Goal: Information Seeking & Learning: Learn about a topic

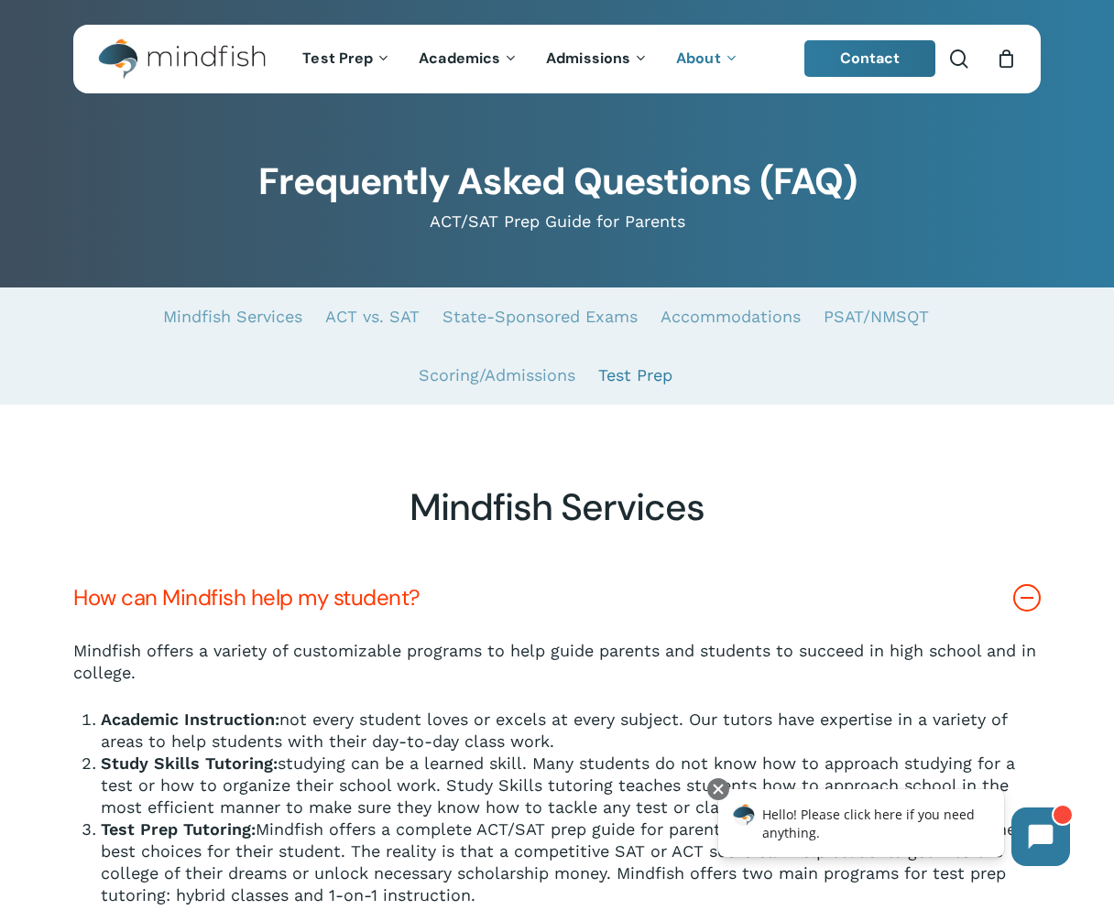
click at [629, 376] on link "Test Prep" at bounding box center [635, 375] width 74 height 59
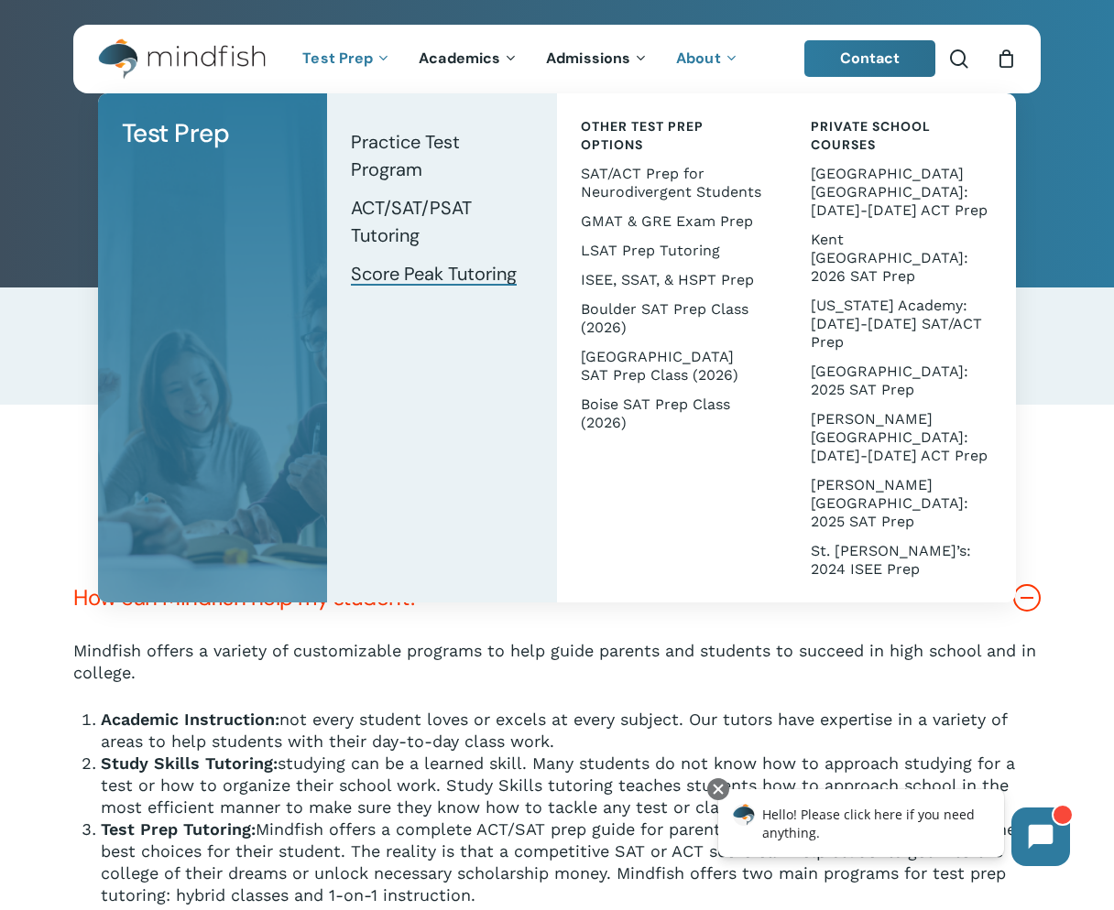
click at [459, 272] on span "Score Peak Tutoring" at bounding box center [434, 274] width 166 height 24
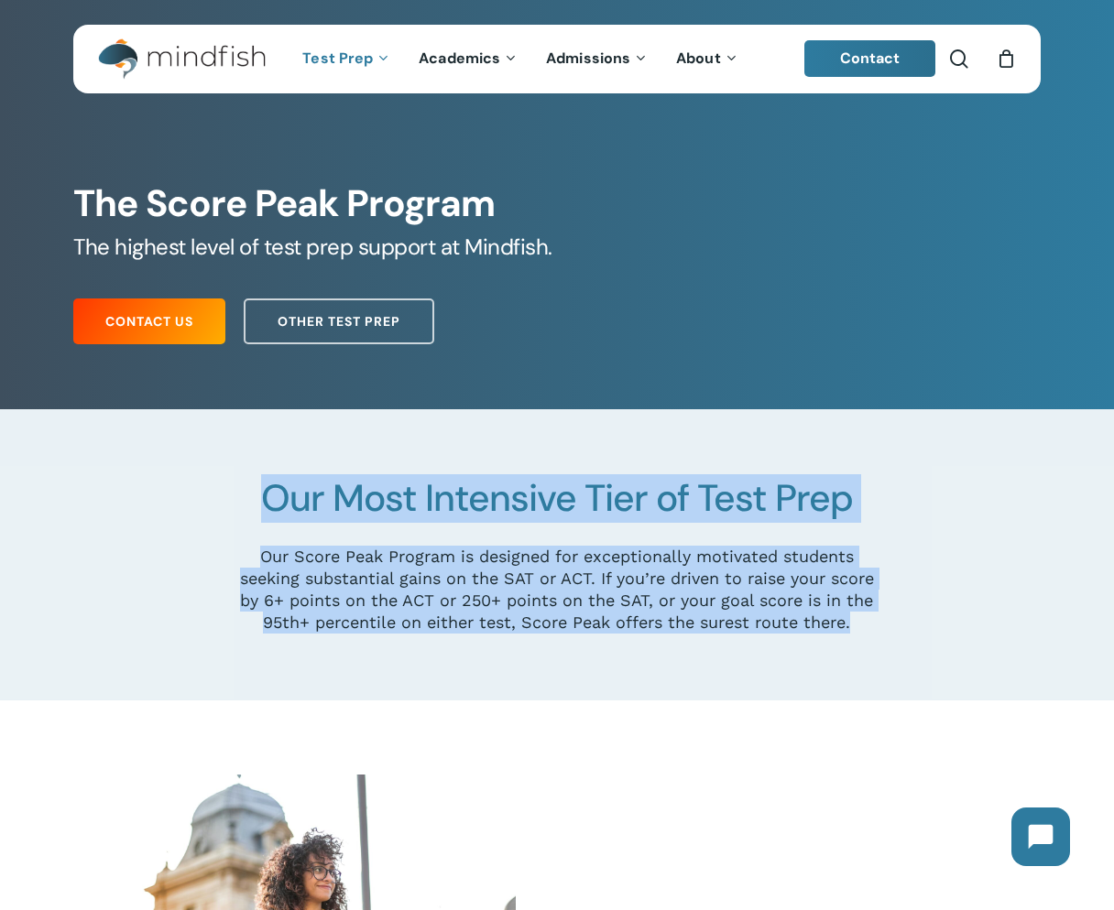
drag, startPoint x: 659, startPoint y: 634, endPoint x: 253, endPoint y: 495, distance: 429.8
click at [253, 495] on div "Our Most Intensive Tier of Test Prep Our Score Peak Program is designed for exc…" at bounding box center [556, 555] width 637 height 158
click at [253, 495] on h2 "Our Most Intensive Tier of Test Prep" at bounding box center [556, 498] width 637 height 45
drag, startPoint x: 253, startPoint y: 495, endPoint x: 575, endPoint y: 637, distance: 352.6
click at [575, 634] on div "Our Most Intensive Tier of Test Prep Our Score Peak Program is designed for exc…" at bounding box center [556, 555] width 637 height 158
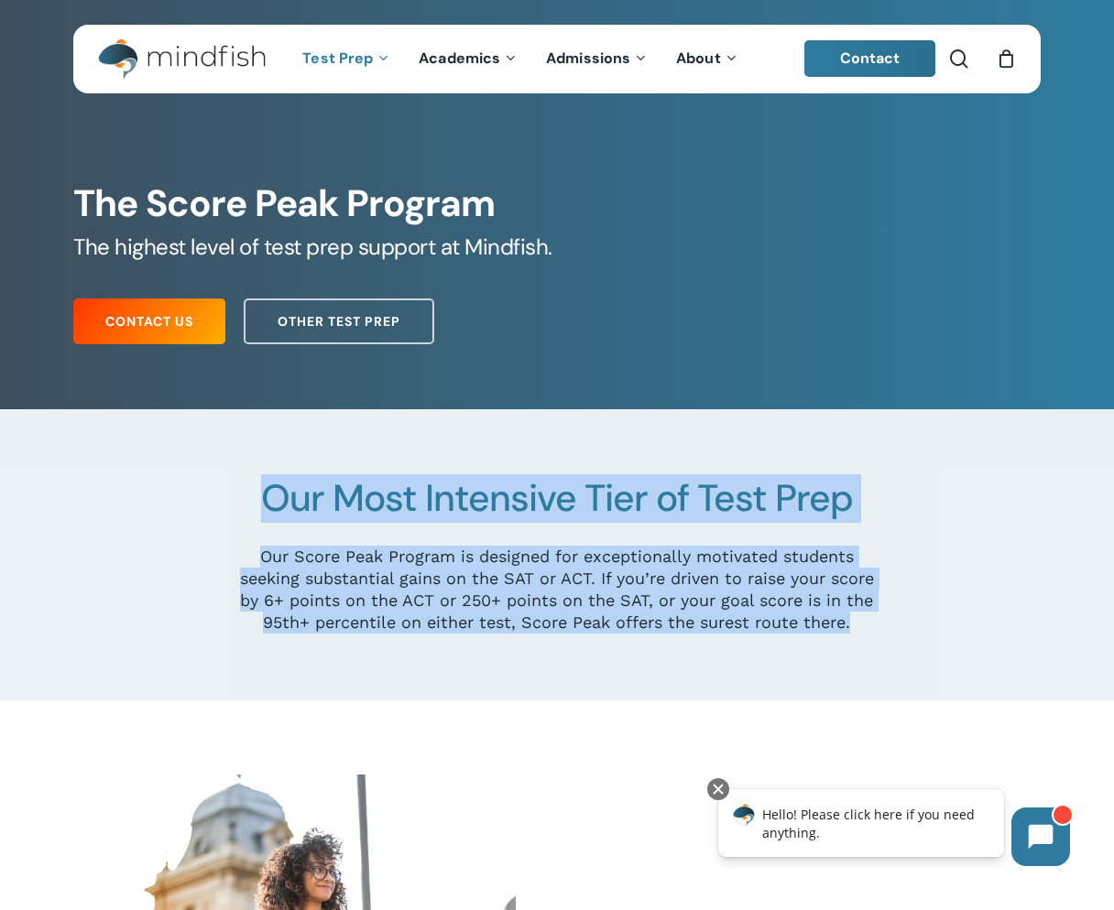
click at [575, 634] on p "Our Score Peak Program is designed for exceptionally motivated students seeking…" at bounding box center [556, 590] width 637 height 88
drag, startPoint x: 592, startPoint y: 641, endPoint x: 271, endPoint y: 497, distance: 351.3
click at [271, 497] on div "Our Most Intensive Tier of Test Prep Our Score Peak Program is designed for exc…" at bounding box center [556, 555] width 637 height 158
click at [271, 497] on span "Our Most Intensive Tier of Test Prep" at bounding box center [557, 498] width 592 height 49
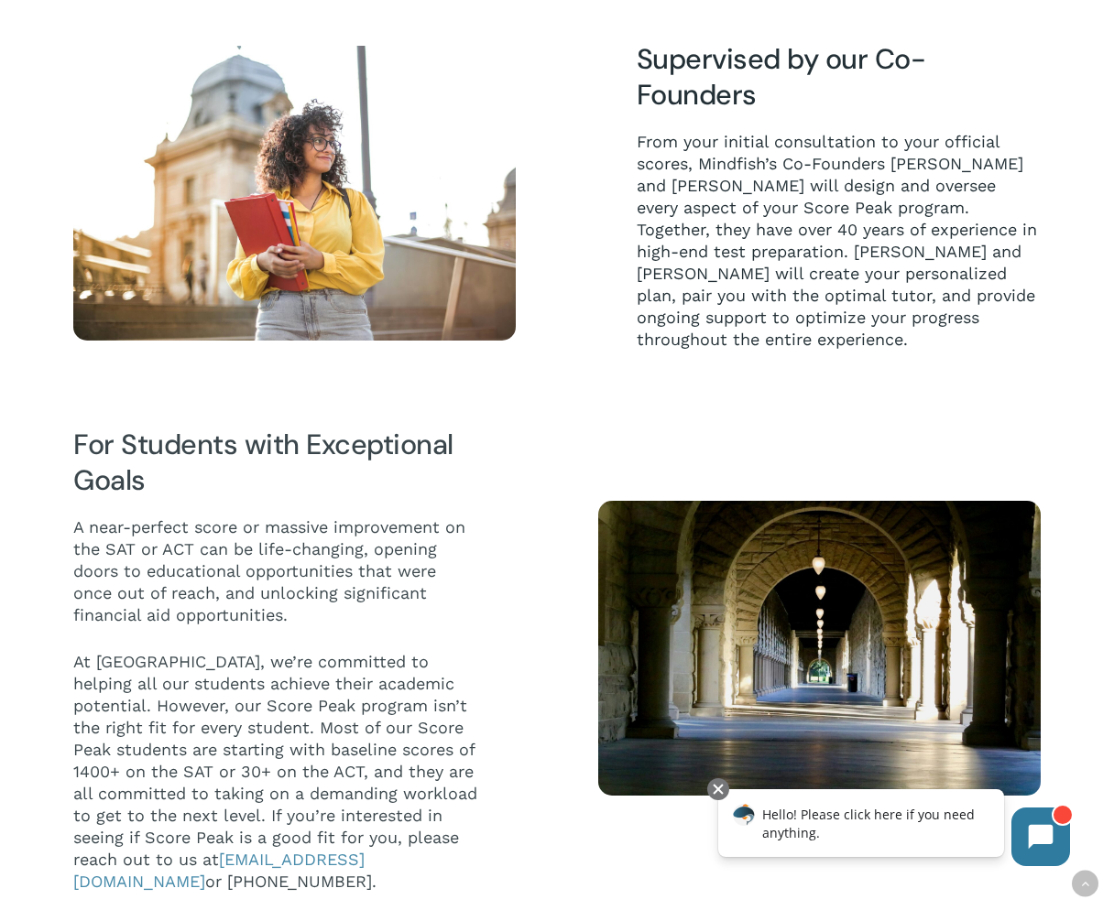
scroll to position [754, 0]
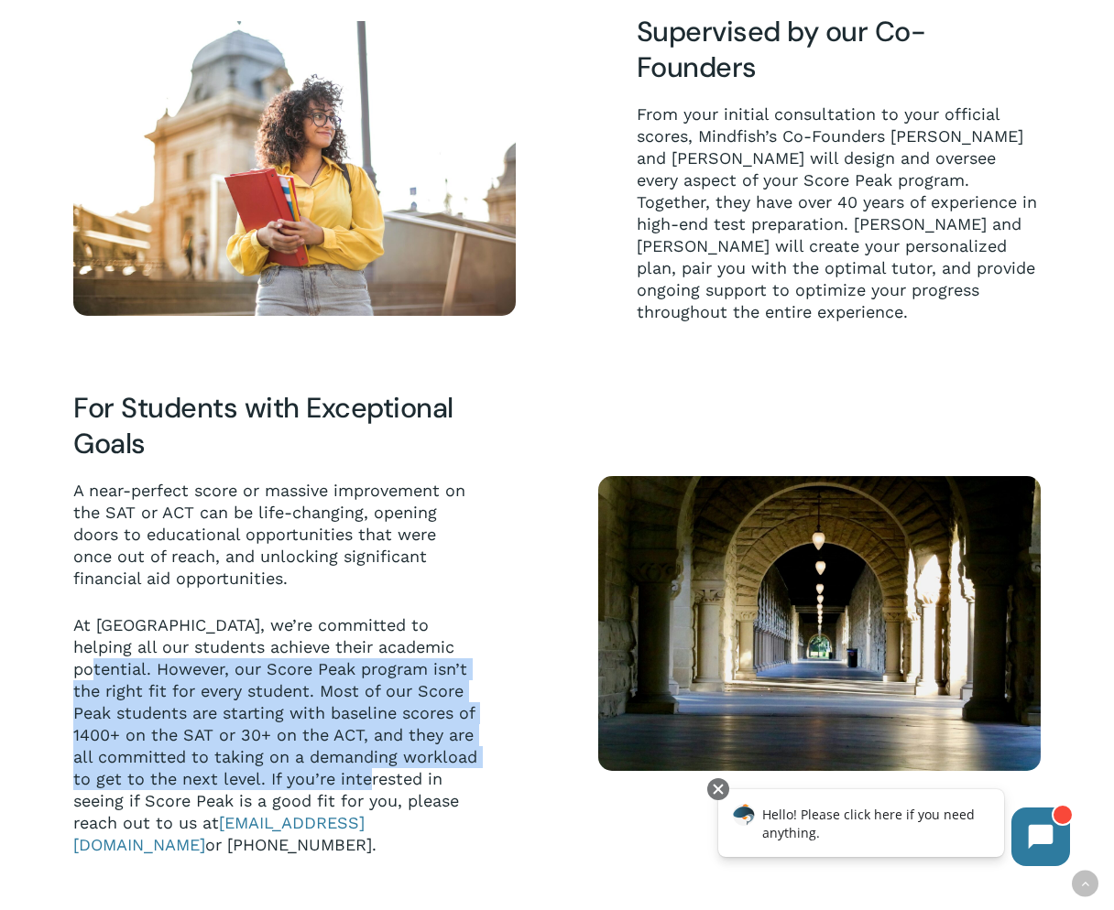
drag, startPoint x: 495, startPoint y: 783, endPoint x: 58, endPoint y: 679, distance: 449.2
click at [58, 679] on div "For Students with Exceptional Goals A near-perfect score or massive improvement…" at bounding box center [294, 623] width 525 height 466
drag, startPoint x: 58, startPoint y: 679, endPoint x: 492, endPoint y: 787, distance: 447.4
click at [492, 787] on div "For Students with Exceptional Goals A near-perfect score or massive improvement…" at bounding box center [294, 623] width 525 height 466
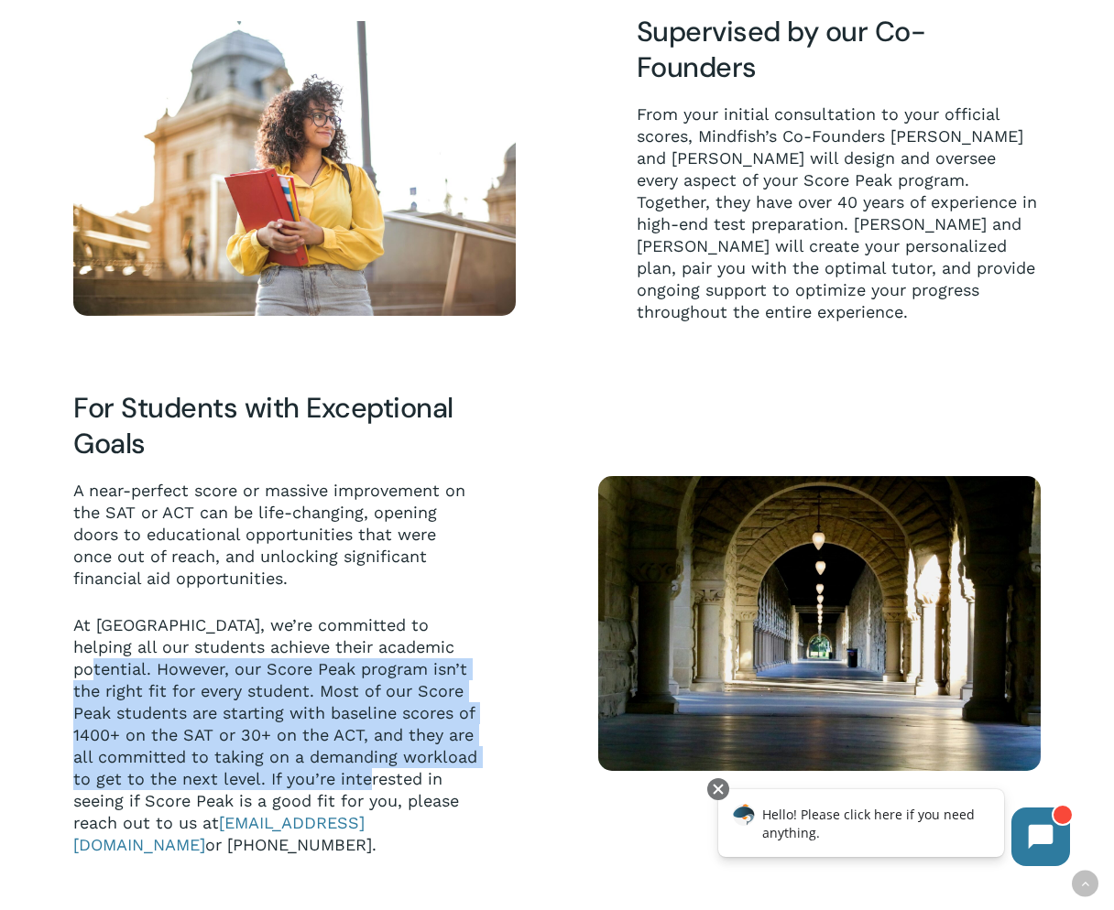
click at [492, 787] on div "For Students with Exceptional Goals A near-perfect score or massive improvement…" at bounding box center [294, 623] width 442 height 466
drag, startPoint x: 492, startPoint y: 787, endPoint x: 70, endPoint y: 671, distance: 437.7
click at [73, 671] on div "For Students with Exceptional Goals A near-perfect score or massive improvement…" at bounding box center [294, 623] width 442 height 466
click at [70, 671] on div "For Students with Exceptional Goals A near-perfect score or massive improvement…" at bounding box center [276, 623] width 412 height 466
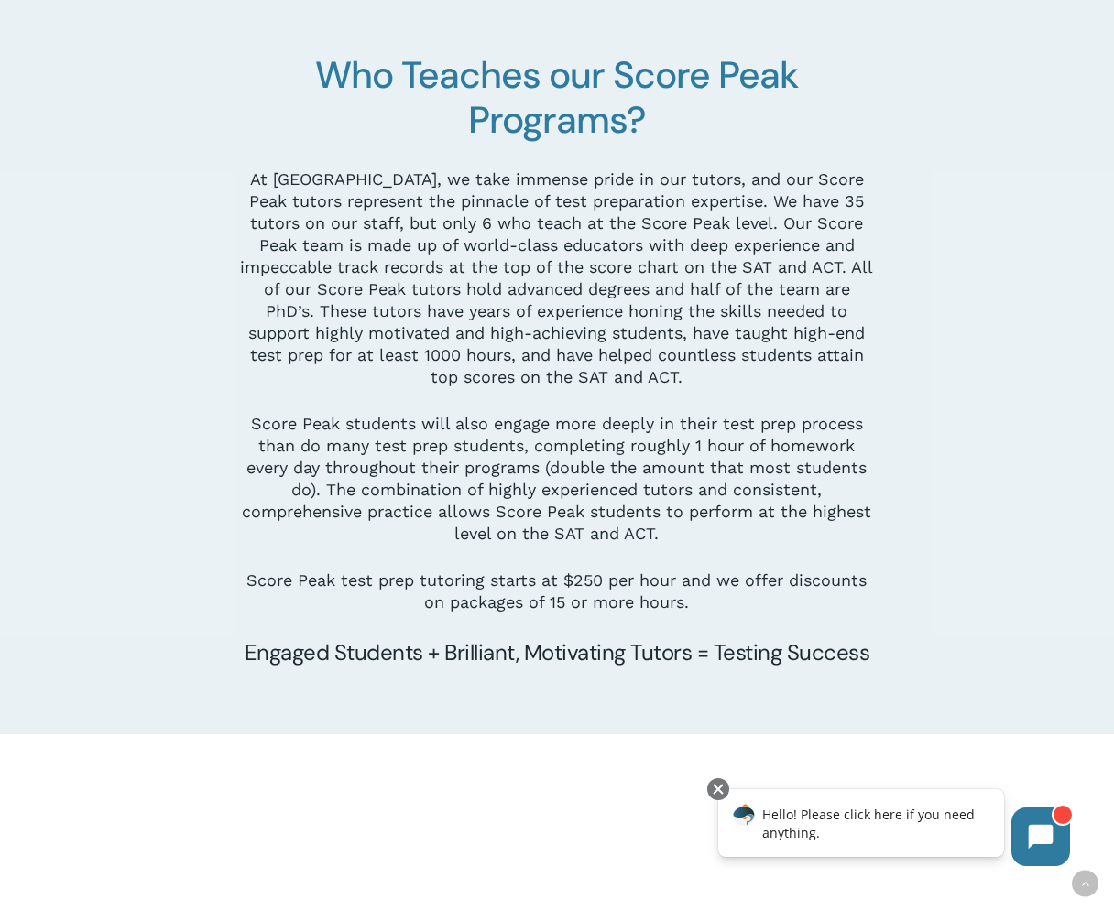
scroll to position [1722, 0]
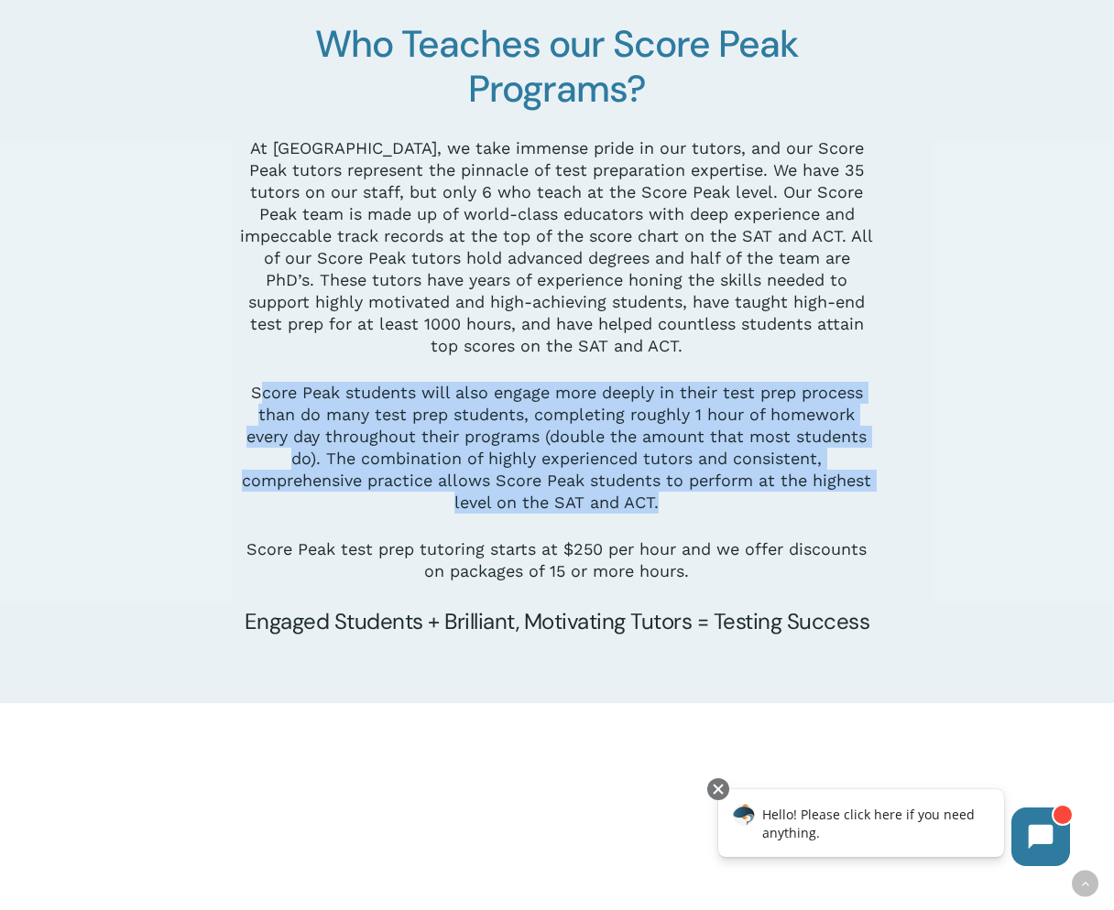
drag, startPoint x: 692, startPoint y: 509, endPoint x: 256, endPoint y: 402, distance: 448.9
click at [256, 402] on p "Score Peak students will also engage more deeply in their test prep process tha…" at bounding box center [556, 460] width 637 height 157
drag, startPoint x: 256, startPoint y: 402, endPoint x: 654, endPoint y: 507, distance: 411.2
click at [654, 507] on p "Score Peak students will also engage more deeply in their test prep process tha…" at bounding box center [556, 460] width 637 height 157
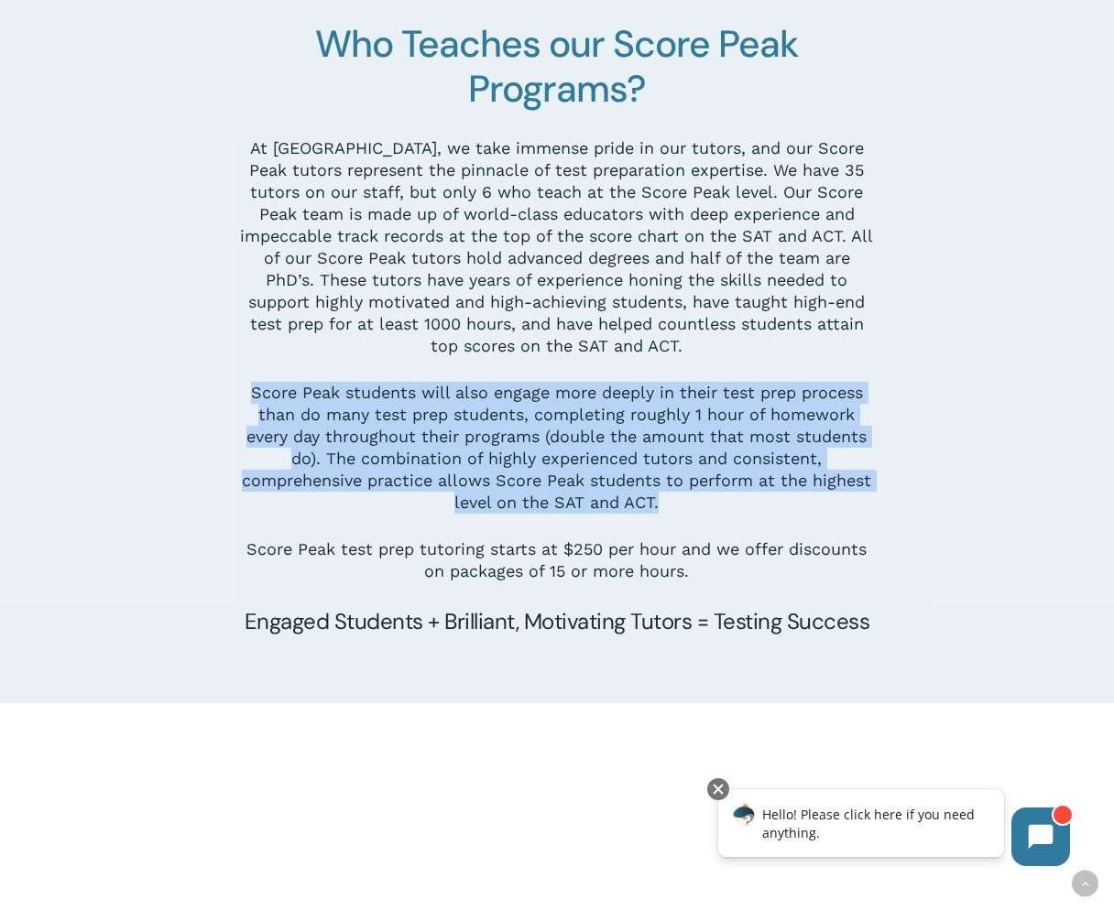
click at [654, 507] on p "Score Peak students will also engage more deeply in their test prep process tha…" at bounding box center [556, 460] width 637 height 157
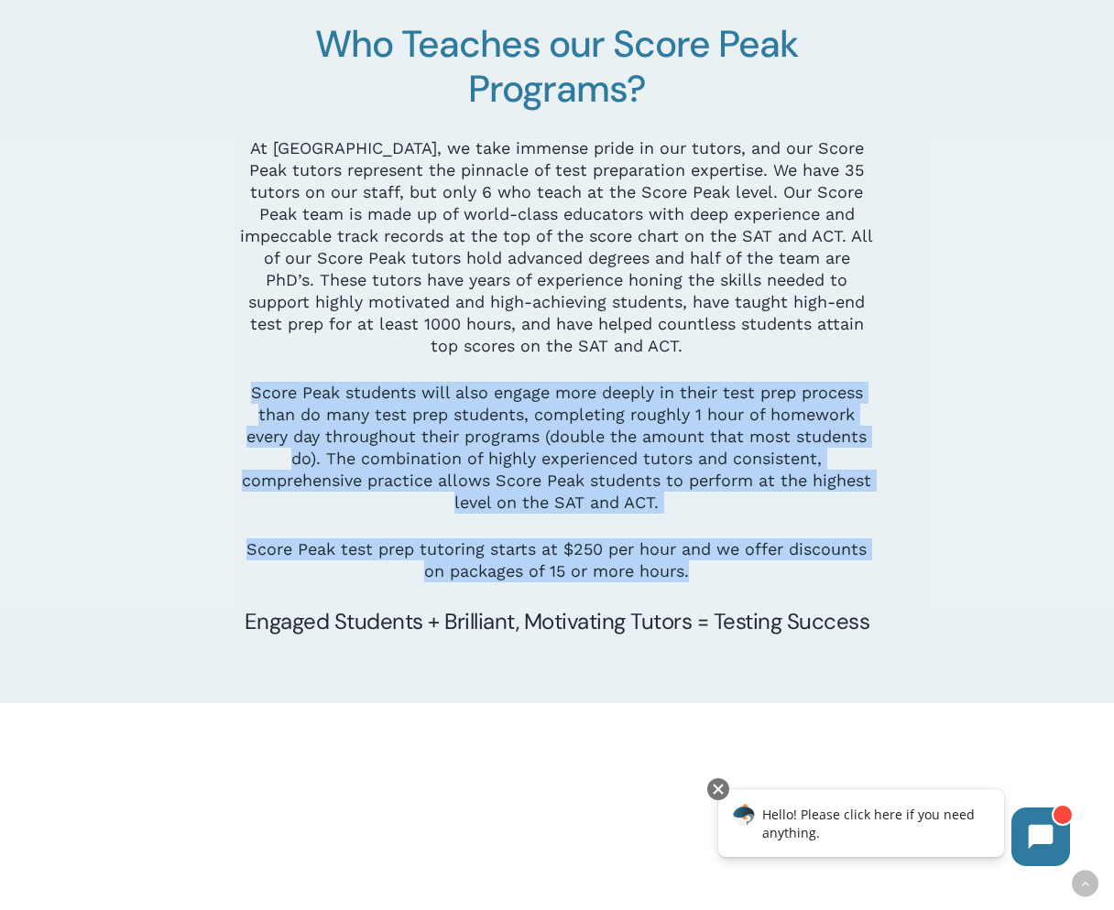
drag, startPoint x: 704, startPoint y: 588, endPoint x: 251, endPoint y: 399, distance: 491.0
click at [251, 399] on div "At [GEOGRAPHIC_DATA], we take immense pride in our tutors, and our Score Peak t…" at bounding box center [556, 386] width 637 height 499
click at [251, 399] on p "Score Peak students will also engage more deeply in their test prep process tha…" at bounding box center [556, 460] width 637 height 157
drag, startPoint x: 251, startPoint y: 399, endPoint x: 691, endPoint y: 581, distance: 475.5
click at [691, 581] on div "At [GEOGRAPHIC_DATA], we take immense pride in our tutors, and our Score Peak t…" at bounding box center [556, 386] width 637 height 499
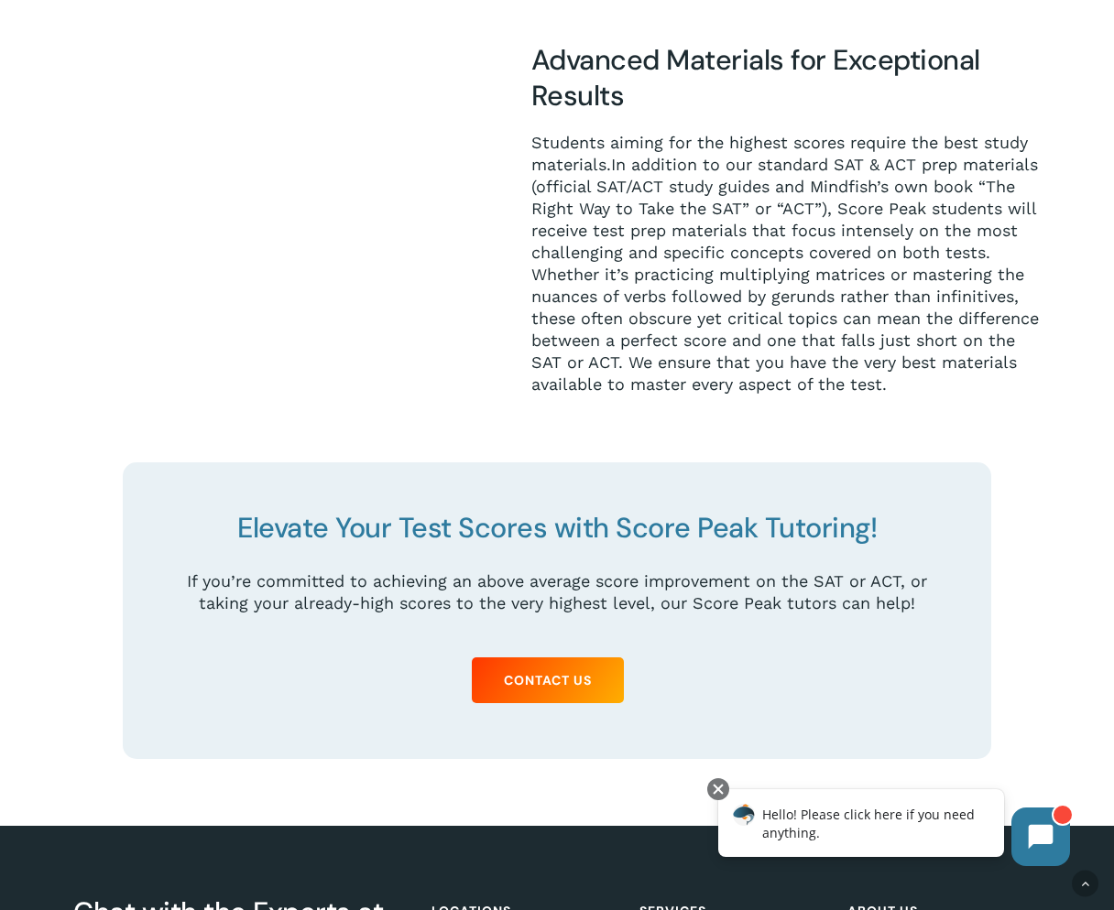
scroll to position [2467, 0]
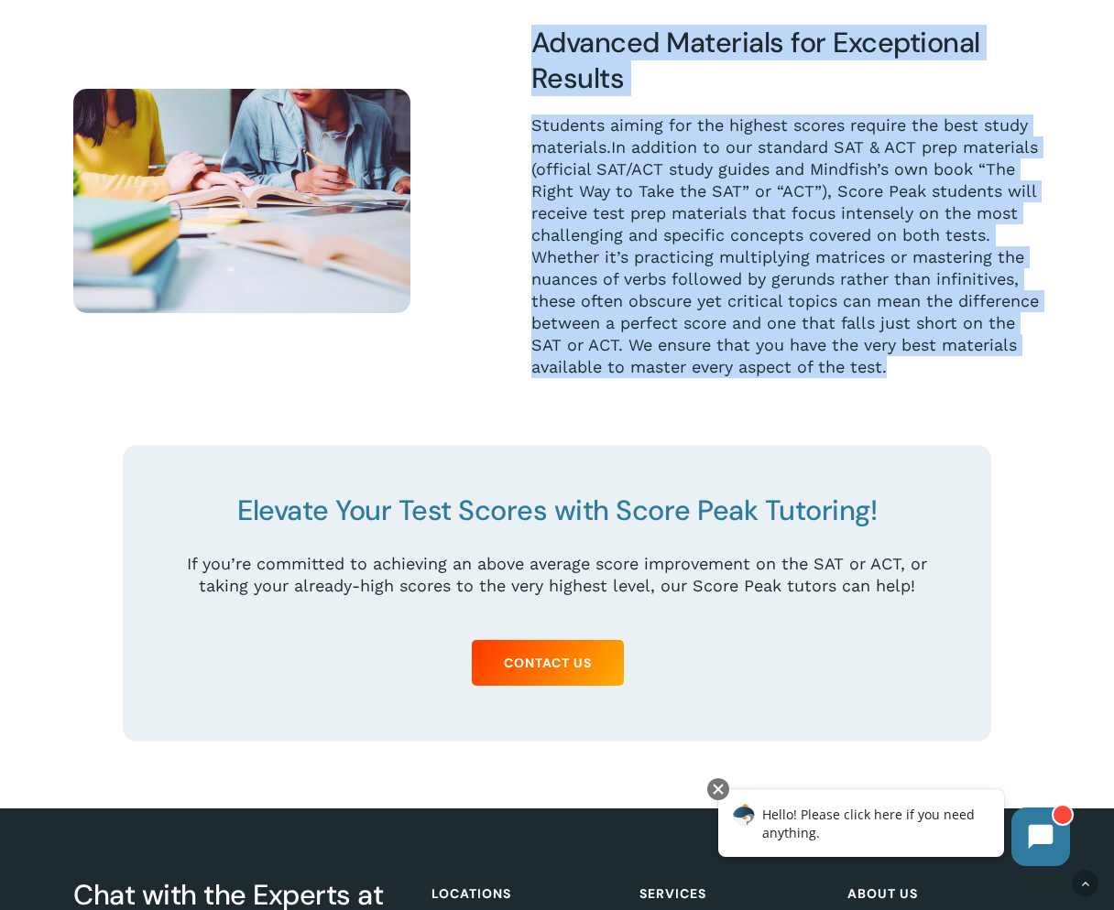
drag, startPoint x: 809, startPoint y: 396, endPoint x: 513, endPoint y: 51, distance: 454.0
click at [513, 51] on div "Advanced Materials for Exceptional Results Students aiming for the highest scor…" at bounding box center [767, 202] width 548 height 354
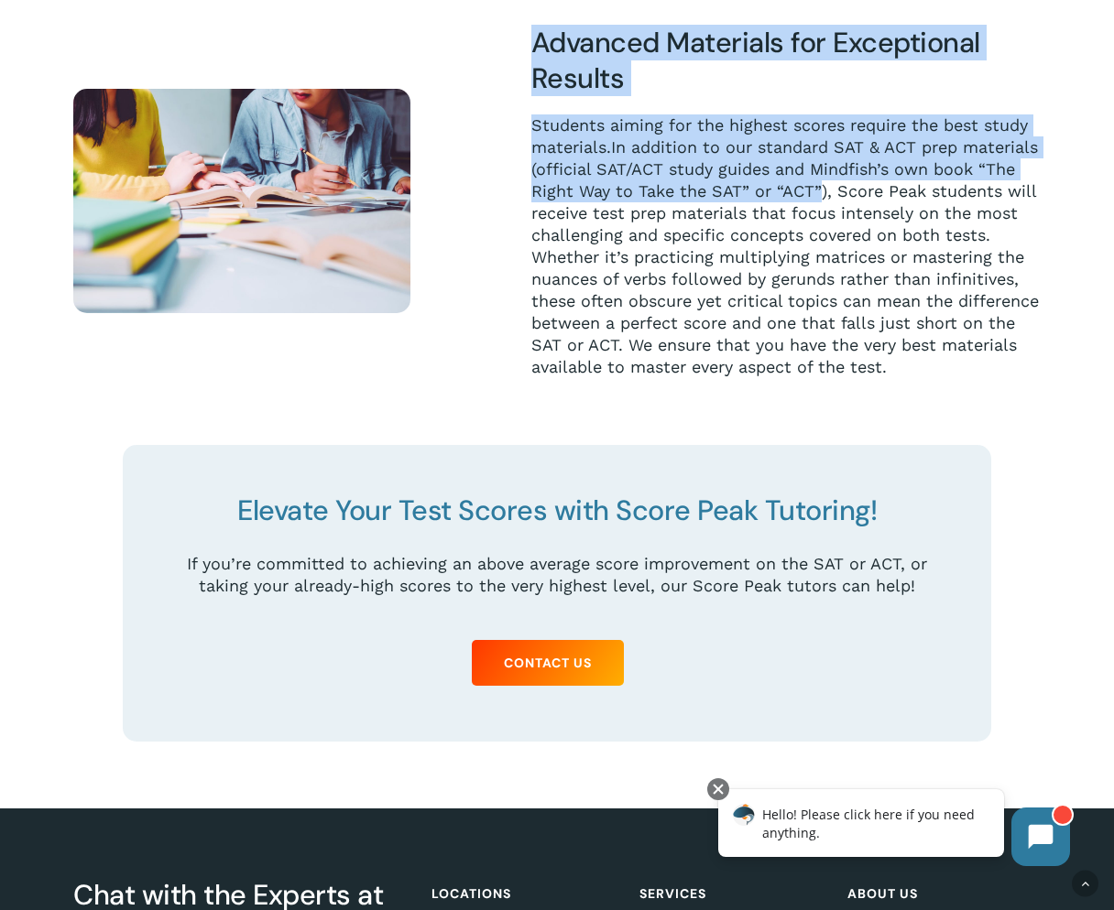
drag, startPoint x: 513, startPoint y: 51, endPoint x: 904, endPoint y: 194, distance: 416.3
click at [904, 194] on div "Advanced Materials for Exceptional Results Students aiming for the highest scor…" at bounding box center [767, 202] width 548 height 354
click at [904, 194] on span "In addition to our standard SAT & ACT prep materials (official SAT/ACT study gu…" at bounding box center [784, 256] width 507 height 239
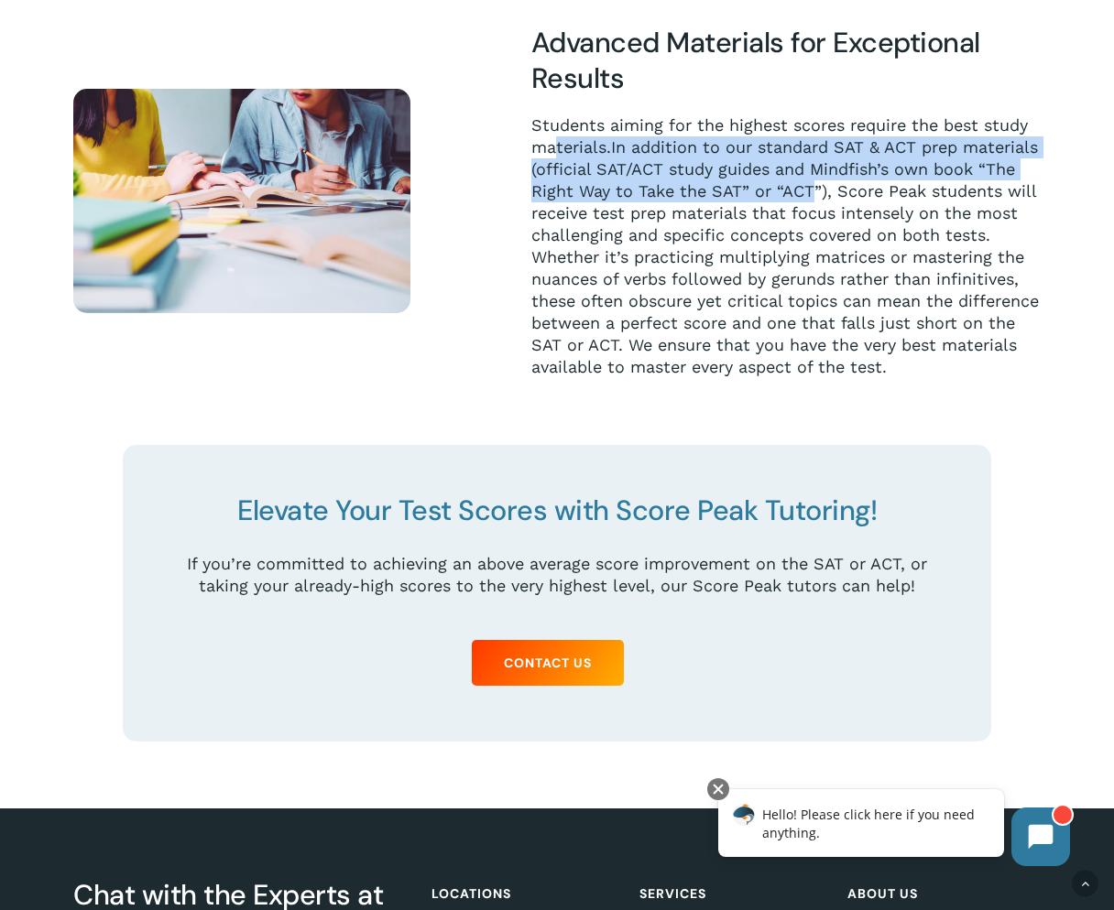
drag, startPoint x: 904, startPoint y: 194, endPoint x: 553, endPoint y: 152, distance: 353.3
click at [553, 152] on p "Students aiming for the highest scores require the best study materials. In add…" at bounding box center [785, 246] width 509 height 264
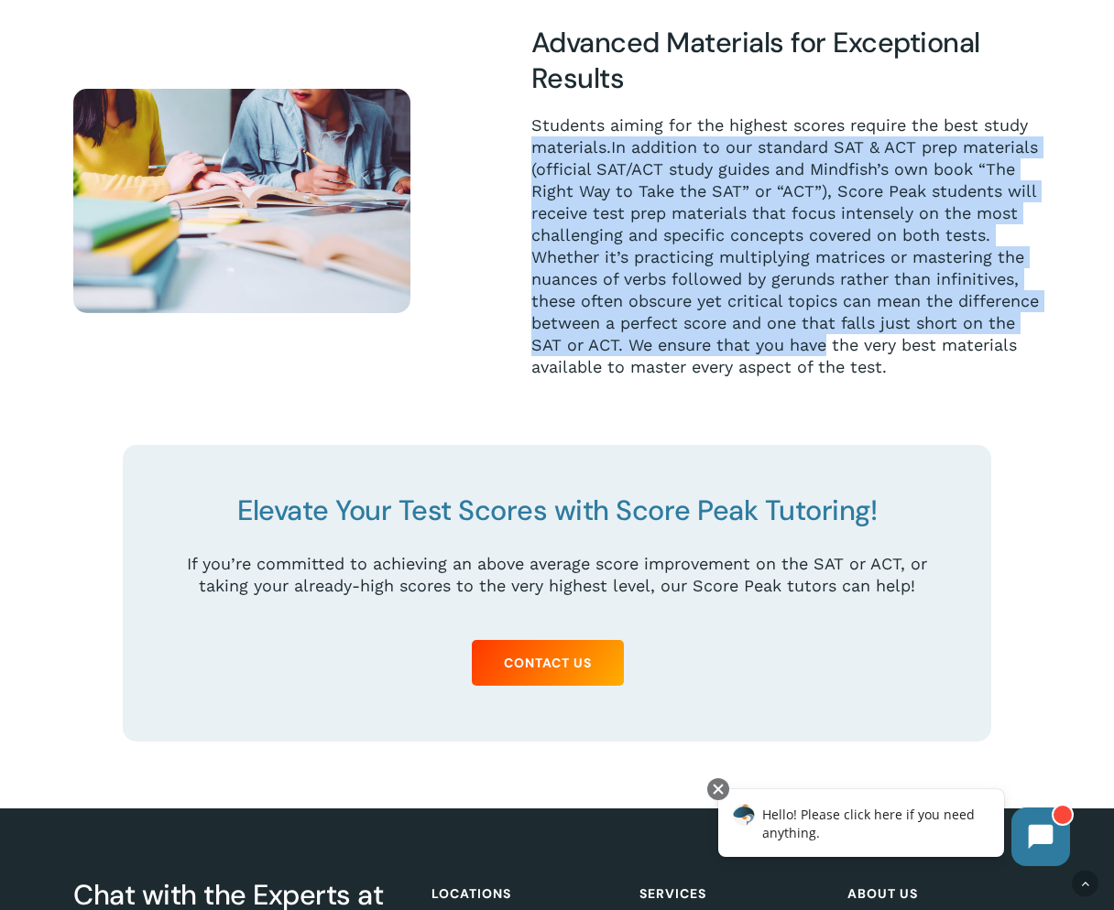
drag, startPoint x: 553, startPoint y: 152, endPoint x: 1036, endPoint y: 345, distance: 519.9
click at [1036, 345] on p "Students aiming for the highest scores require the best study materials. In add…" at bounding box center [785, 246] width 509 height 264
drag, startPoint x: 1036, startPoint y: 345, endPoint x: 508, endPoint y: 160, distance: 559.0
click at [508, 160] on div "Advanced Materials for Exceptional Results Students aiming for the highest scor…" at bounding box center [767, 202] width 548 height 354
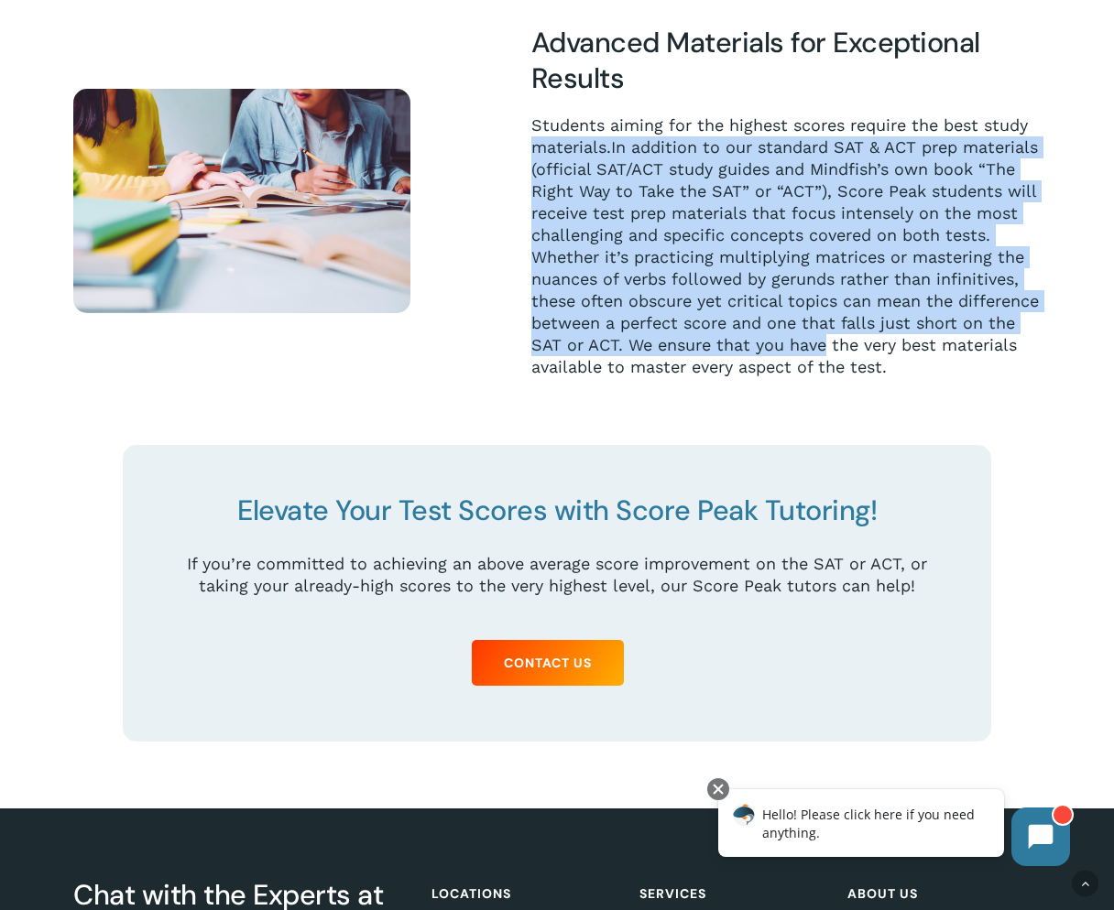
click at [508, 160] on div "Advanced Materials for Exceptional Results Students aiming for the highest scor…" at bounding box center [767, 202] width 548 height 354
drag, startPoint x: 508, startPoint y: 160, endPoint x: 1019, endPoint y: 350, distance: 545.1
click at [1019, 350] on div "Advanced Materials for Exceptional Results Students aiming for the highest scor…" at bounding box center [767, 202] width 548 height 354
click at [1019, 350] on p "Students aiming for the highest scores require the best study materials. In add…" at bounding box center [785, 246] width 509 height 264
drag, startPoint x: 1019, startPoint y: 350, endPoint x: 500, endPoint y: 157, distance: 554.1
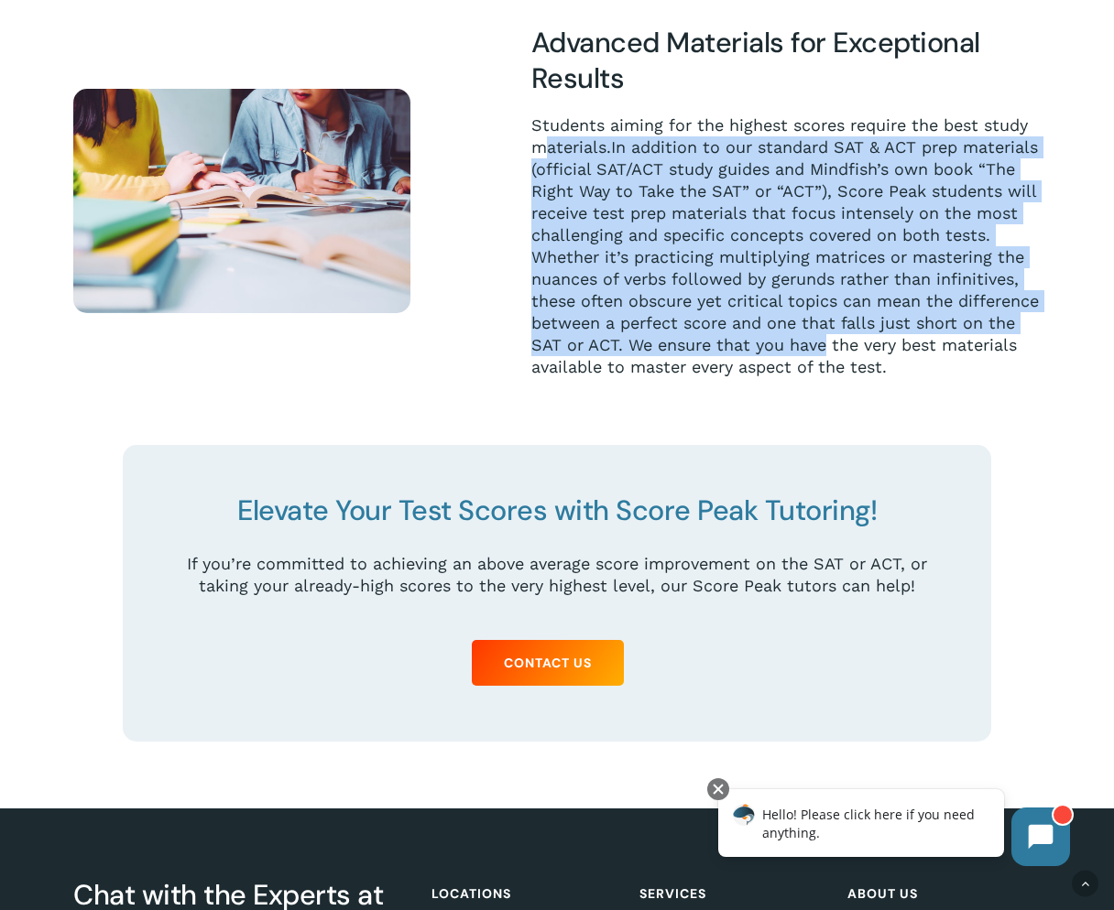
click at [500, 157] on div "Advanced Materials for Exceptional Results Students aiming for the highest scor…" at bounding box center [767, 202] width 548 height 354
drag, startPoint x: 500, startPoint y: 157, endPoint x: 1033, endPoint y: 354, distance: 568.6
click at [1033, 354] on div "Advanced Materials for Exceptional Results Students aiming for the highest scor…" at bounding box center [767, 202] width 548 height 354
click at [1033, 354] on p "Students aiming for the highest scores require the best study materials. In add…" at bounding box center [785, 246] width 509 height 264
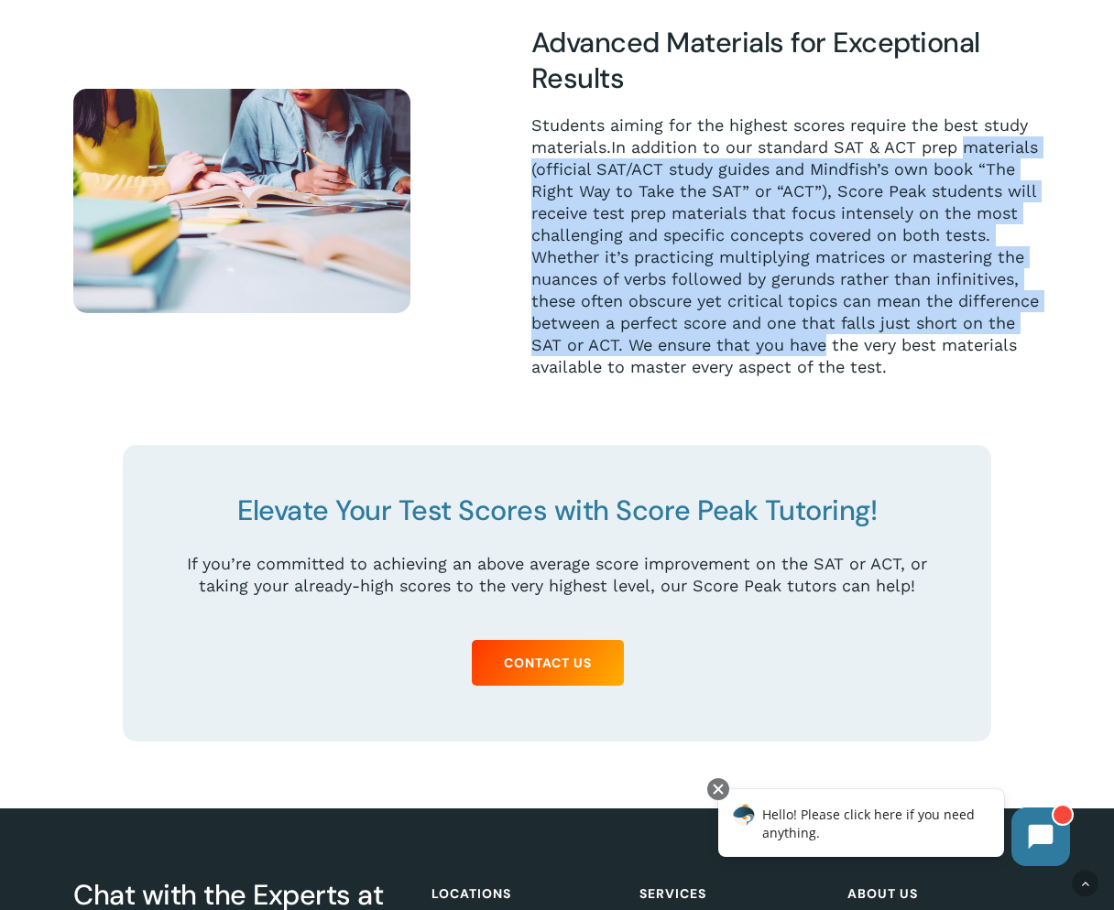
drag, startPoint x: 1033, startPoint y: 354, endPoint x: 528, endPoint y: 176, distance: 535.3
click at [528, 176] on div "Advanced Materials for Exceptional Results Students aiming for the highest scor…" at bounding box center [785, 202] width 519 height 354
drag, startPoint x: 528, startPoint y: 176, endPoint x: 1035, endPoint y: 348, distance: 534.9
click at [1035, 348] on div "Advanced Materials for Exceptional Results Students aiming for the highest scor…" at bounding box center [785, 202] width 519 height 354
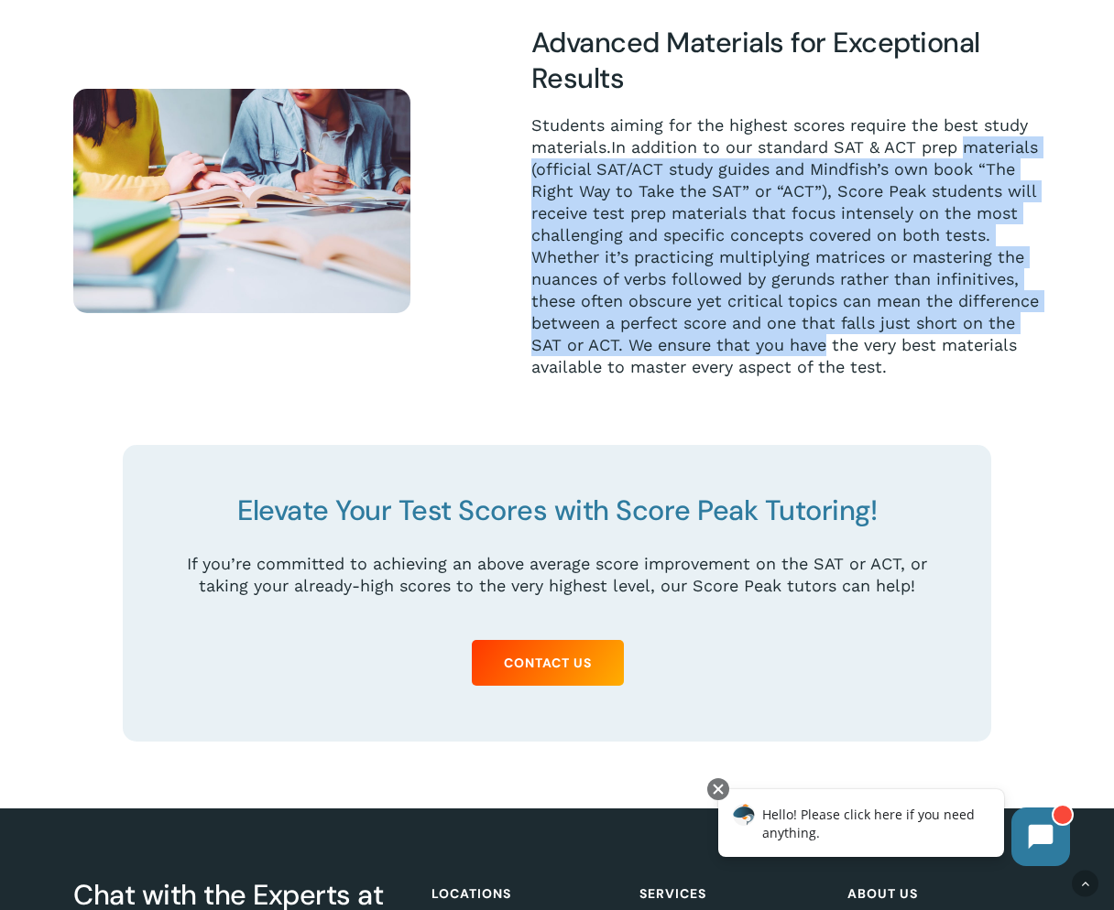
click at [1035, 348] on p "Students aiming for the highest scores require the best study materials. In add…" at bounding box center [785, 246] width 509 height 264
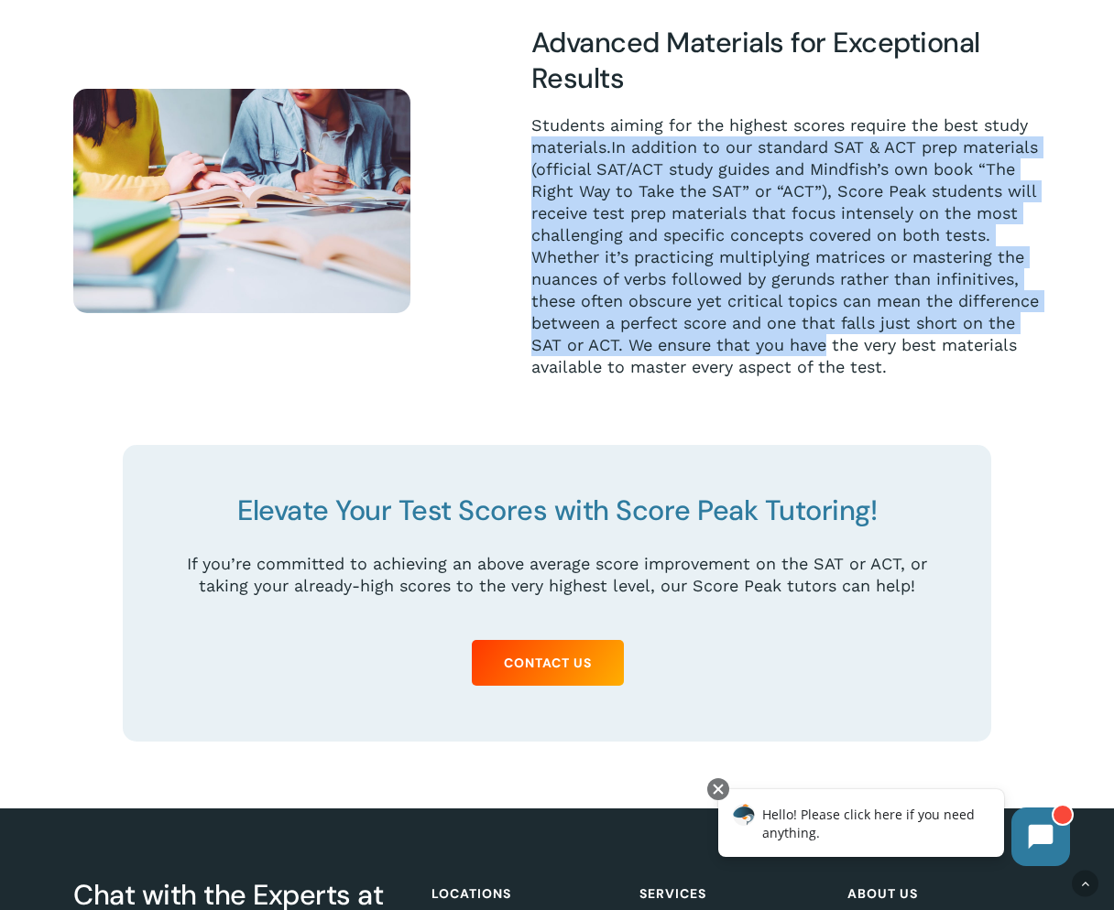
drag, startPoint x: 1035, startPoint y: 348, endPoint x: 499, endPoint y: 155, distance: 569.6
click at [499, 155] on div "Advanced Materials for Exceptional Results Students aiming for the highest scor…" at bounding box center [767, 202] width 548 height 354
drag, startPoint x: 499, startPoint y: 155, endPoint x: 1023, endPoint y: 352, distance: 559.7
click at [1023, 352] on div "Advanced Materials for Exceptional Results Students aiming for the highest scor…" at bounding box center [767, 202] width 548 height 354
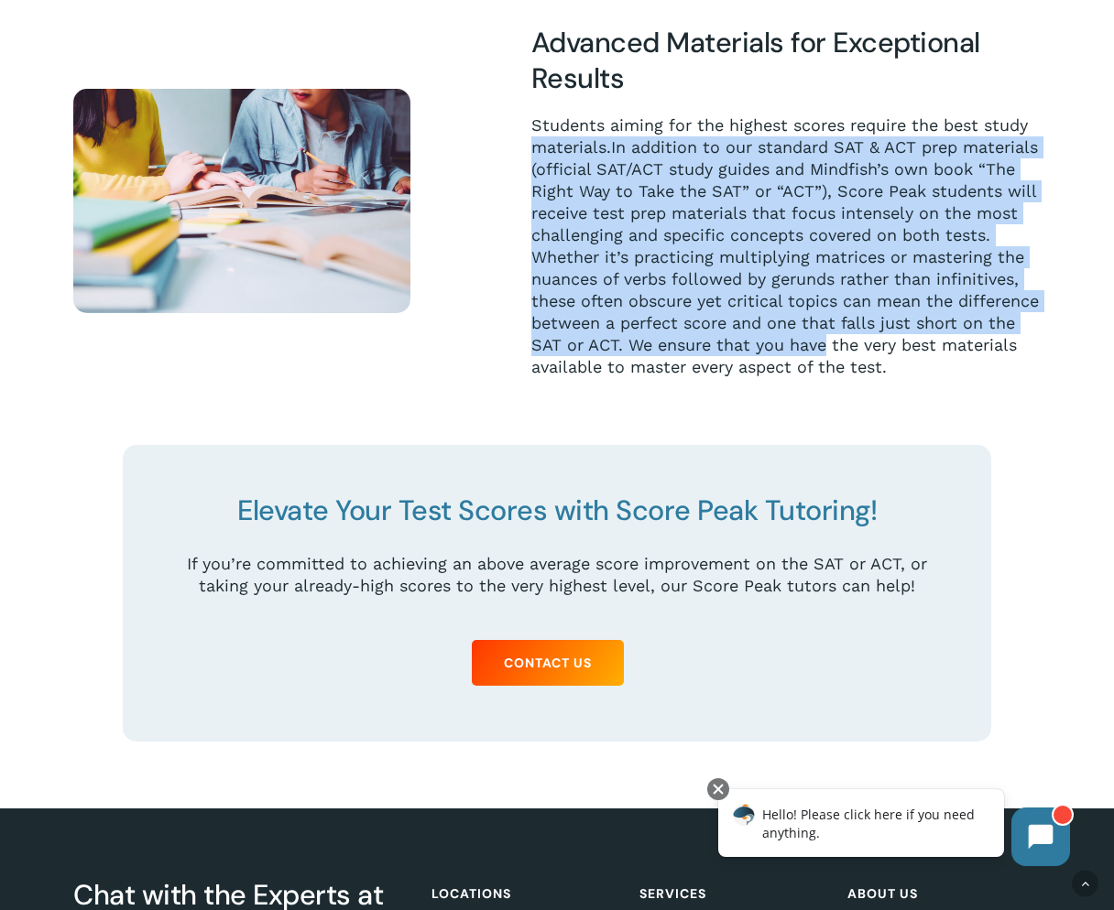
click at [1023, 352] on p "Students aiming for the highest scores require the best study materials. In add…" at bounding box center [785, 246] width 509 height 264
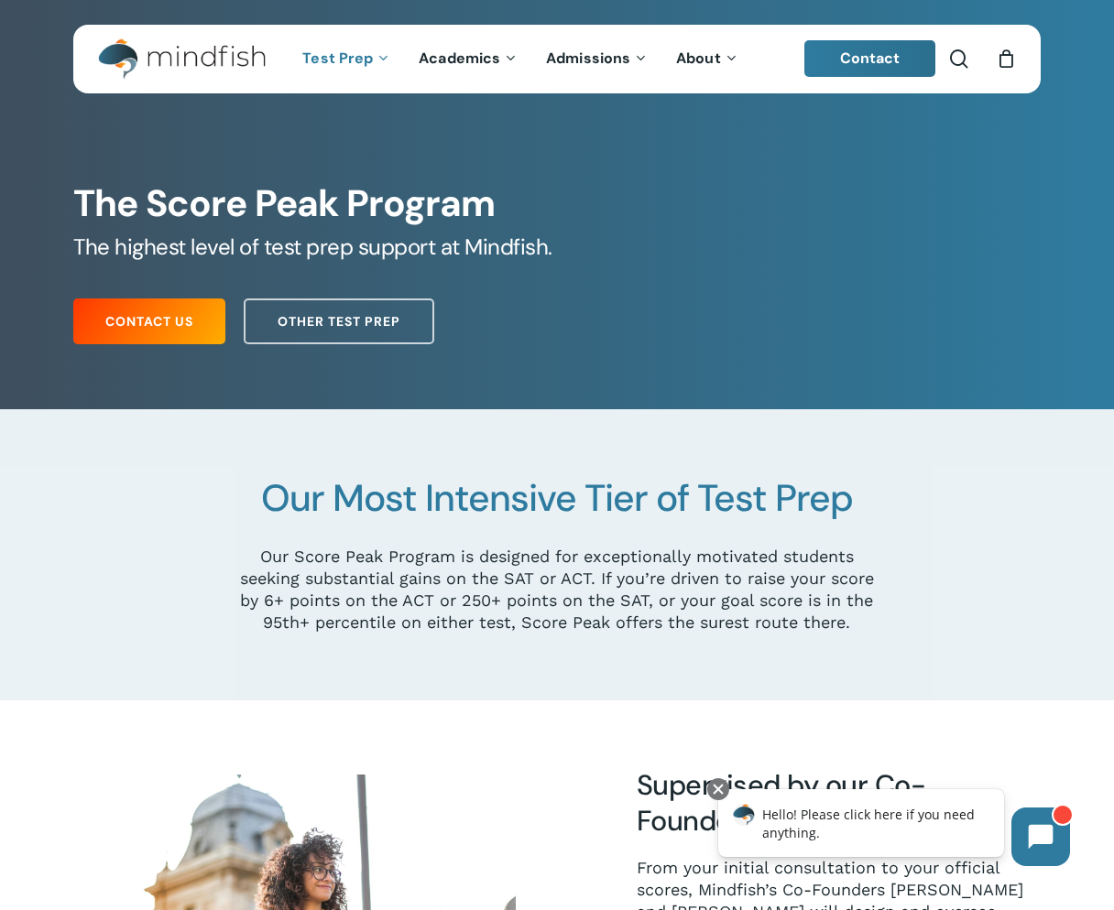
scroll to position [0, 0]
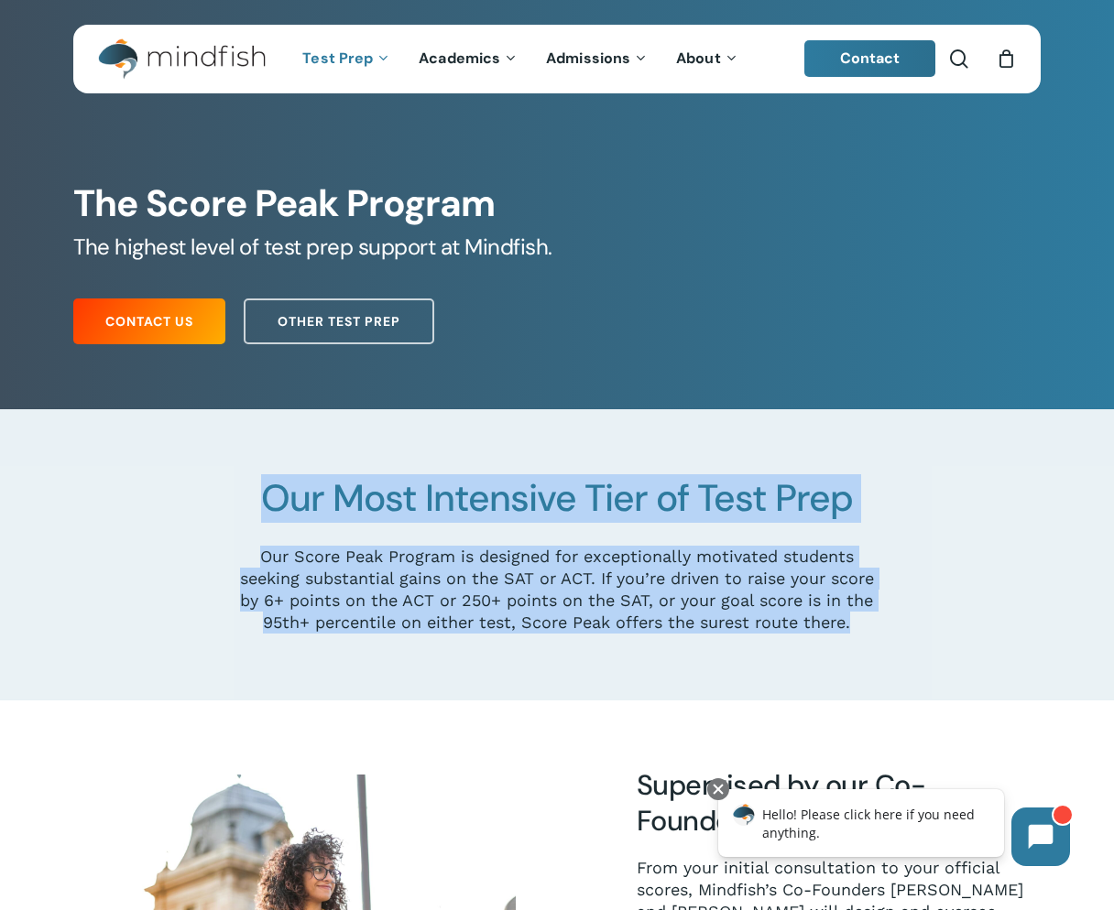
drag, startPoint x: 815, startPoint y: 648, endPoint x: 262, endPoint y: 486, distance: 576.4
click at [262, 486] on div "Our Most Intensive Tier of Test Prep Our Score Peak Program is designed for exc…" at bounding box center [556, 555] width 637 height 158
click at [262, 486] on span "Our Most Intensive Tier of Test Prep" at bounding box center [557, 498] width 592 height 49
drag, startPoint x: 262, startPoint y: 486, endPoint x: 575, endPoint y: 643, distance: 350.2
click at [575, 634] on div "Our Most Intensive Tier of Test Prep Our Score Peak Program is designed for exc…" at bounding box center [556, 555] width 637 height 158
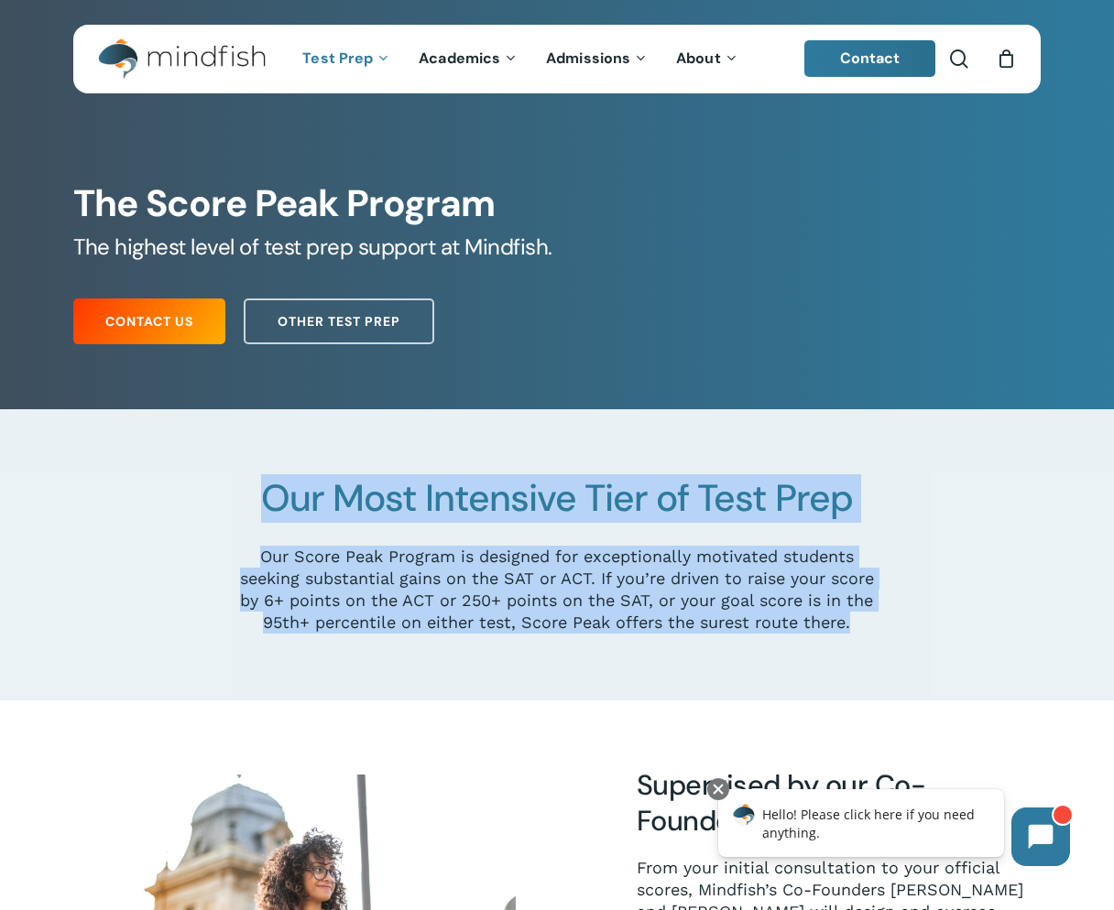
click at [575, 634] on p "Our Score Peak Program is designed for exceptionally motivated students seeking…" at bounding box center [556, 590] width 637 height 88
drag, startPoint x: 604, startPoint y: 648, endPoint x: 248, endPoint y: 488, distance: 389.4
click at [248, 488] on div "Our Most Intensive Tier of Test Prep Our Score Peak Program is designed for exc…" at bounding box center [556, 555] width 637 height 158
click at [248, 488] on h2 "Our Most Intensive Tier of Test Prep" at bounding box center [556, 498] width 637 height 45
drag, startPoint x: 248, startPoint y: 488, endPoint x: 576, endPoint y: 646, distance: 363.8
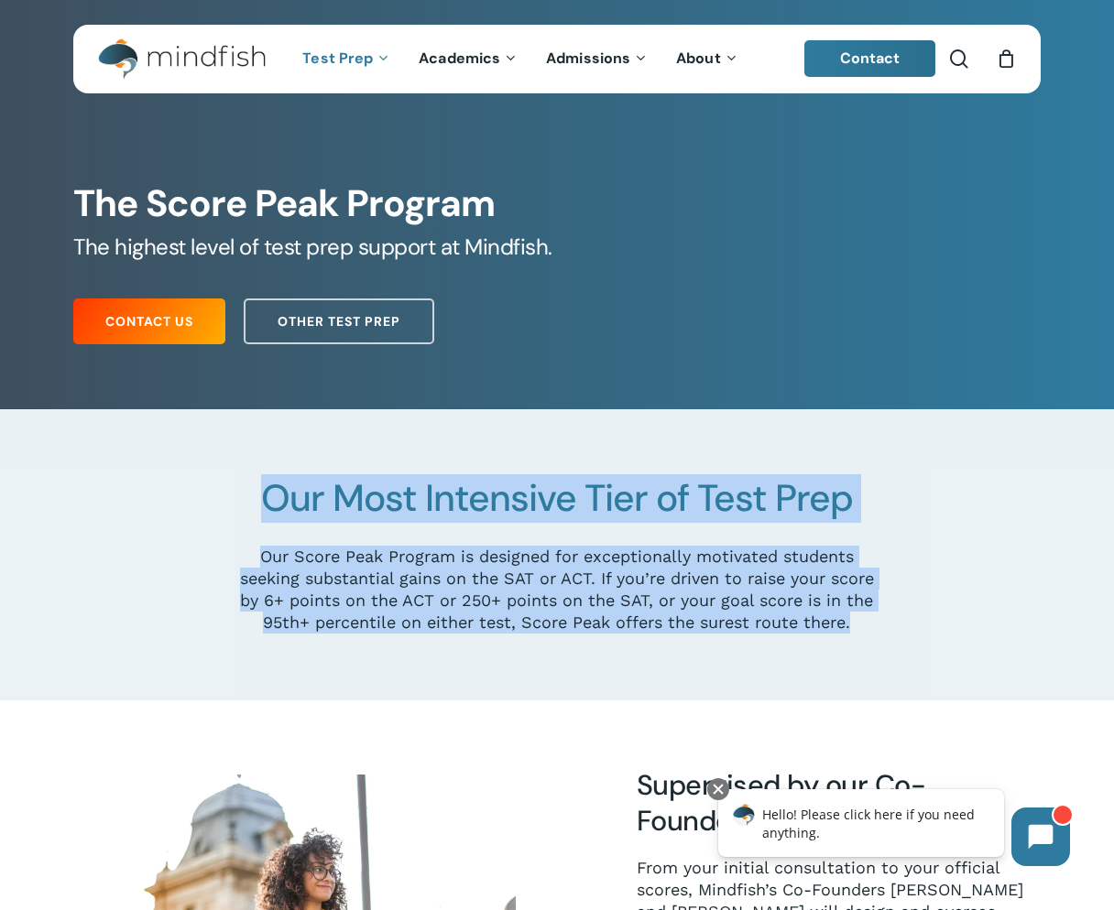
click at [576, 634] on div "Our Most Intensive Tier of Test Prep Our Score Peak Program is designed for exc…" at bounding box center [556, 555] width 637 height 158
click at [576, 634] on p "Our Score Peak Program is designed for exceptionally motivated students seeking…" at bounding box center [556, 590] width 637 height 88
drag, startPoint x: 590, startPoint y: 646, endPoint x: 267, endPoint y: 487, distance: 360.0
click at [267, 487] on div "Our Most Intensive Tier of Test Prep Our Score Peak Program is designed for exc…" at bounding box center [556, 555] width 637 height 158
click at [267, 487] on span "Our Most Intensive Tier of Test Prep" at bounding box center [557, 498] width 592 height 49
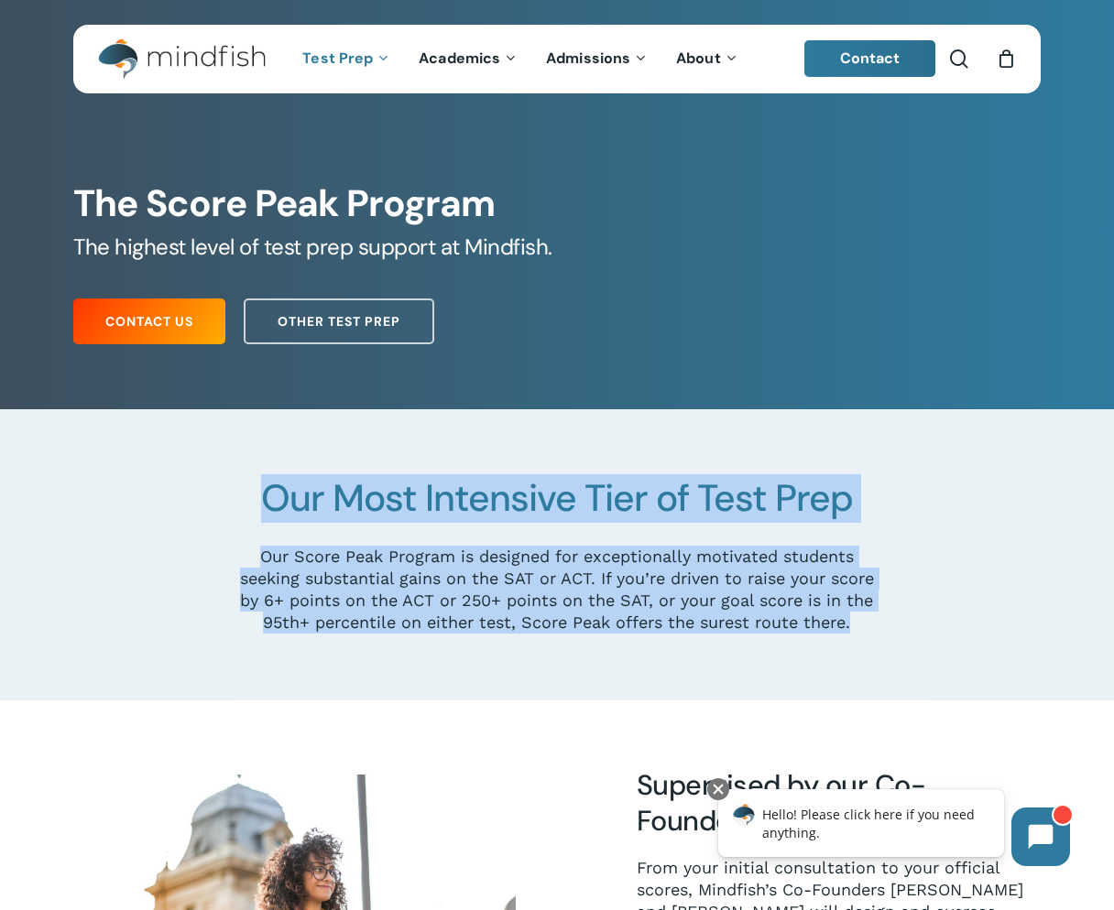
drag, startPoint x: 267, startPoint y: 487, endPoint x: 575, endPoint y: 640, distance: 344.5
click at [575, 634] on div "Our Most Intensive Tier of Test Prep Our Score Peak Program is designed for exc…" at bounding box center [556, 555] width 637 height 158
click at [575, 634] on p "Our Score Peak Program is designed for exceptionally motivated students seeking…" at bounding box center [556, 590] width 637 height 88
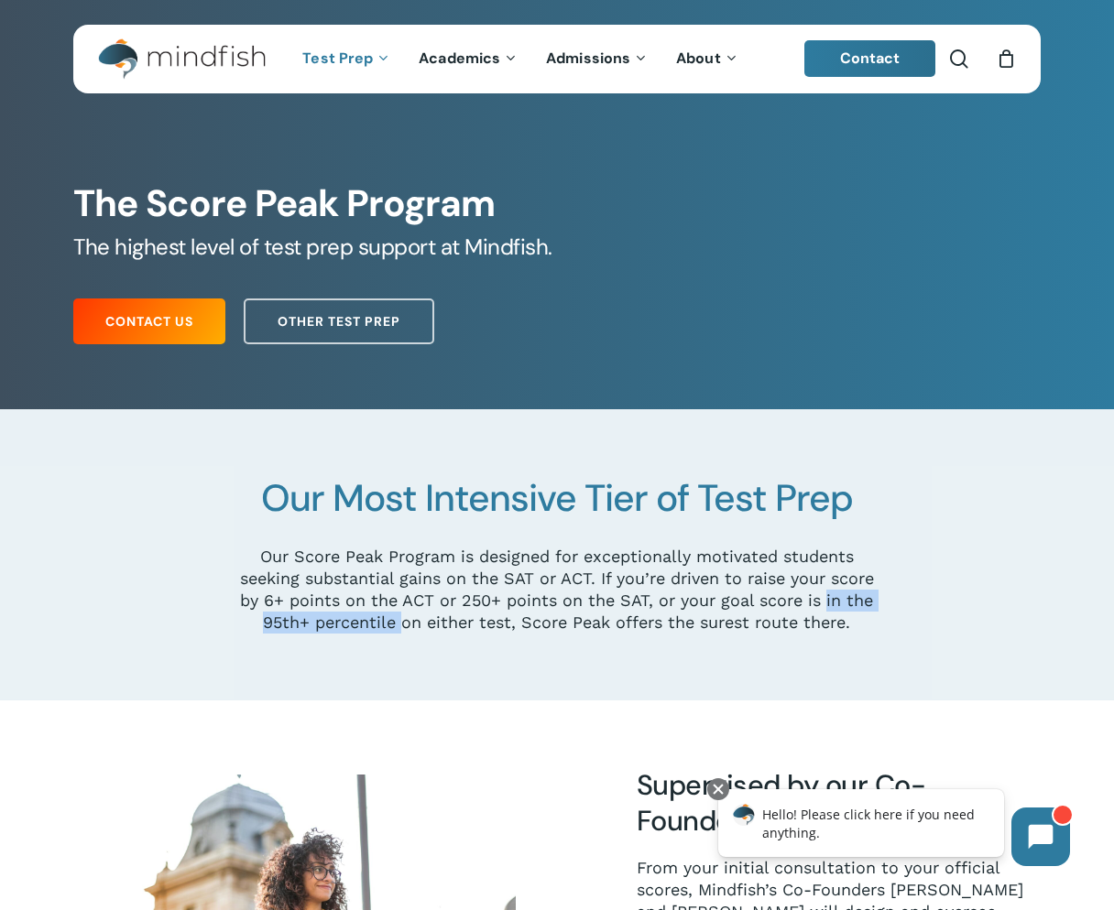
drag, startPoint x: 258, startPoint y: 615, endPoint x: 452, endPoint y: 620, distance: 193.3
click at [452, 620] on p "Our Score Peak Program is designed for exceptionally motivated students seeking…" at bounding box center [556, 590] width 637 height 88
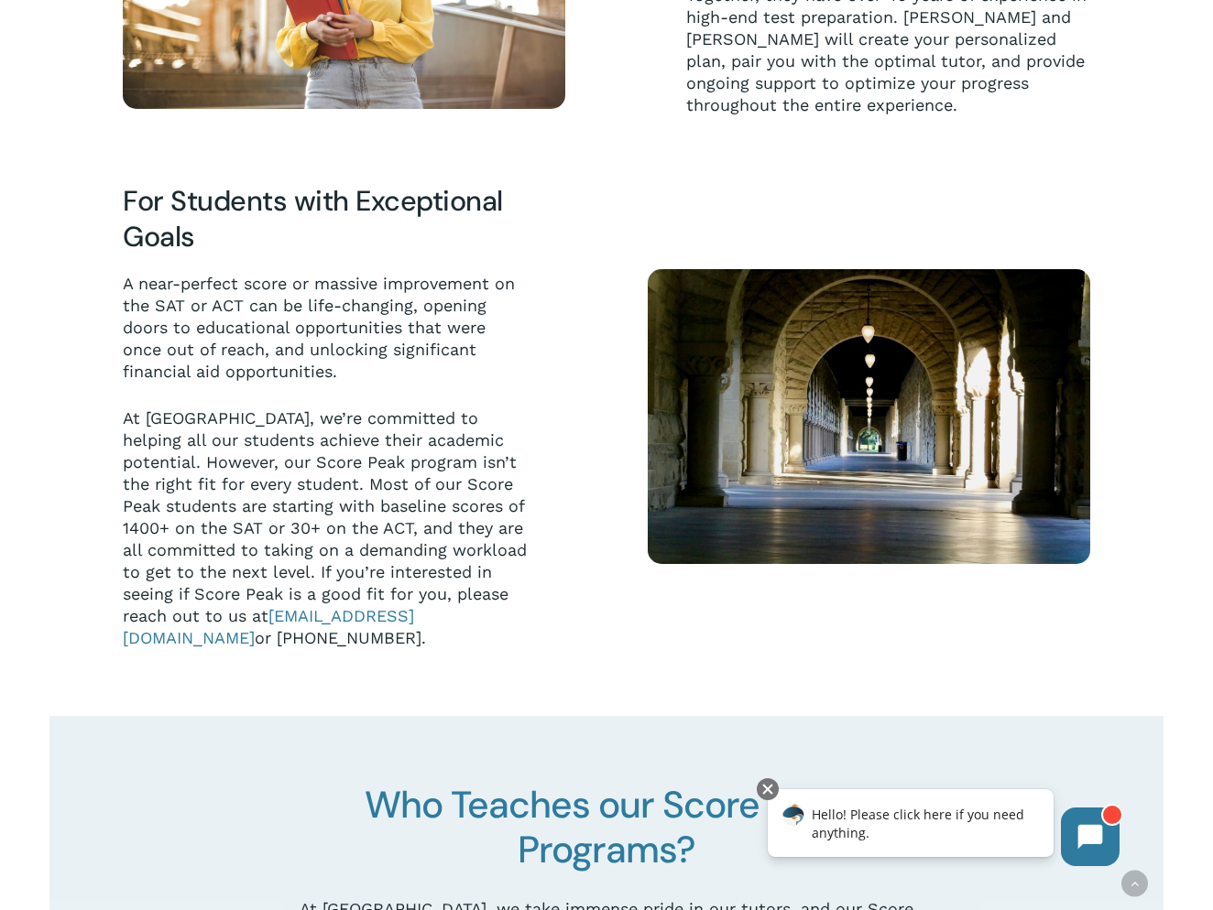
scroll to position [962, 0]
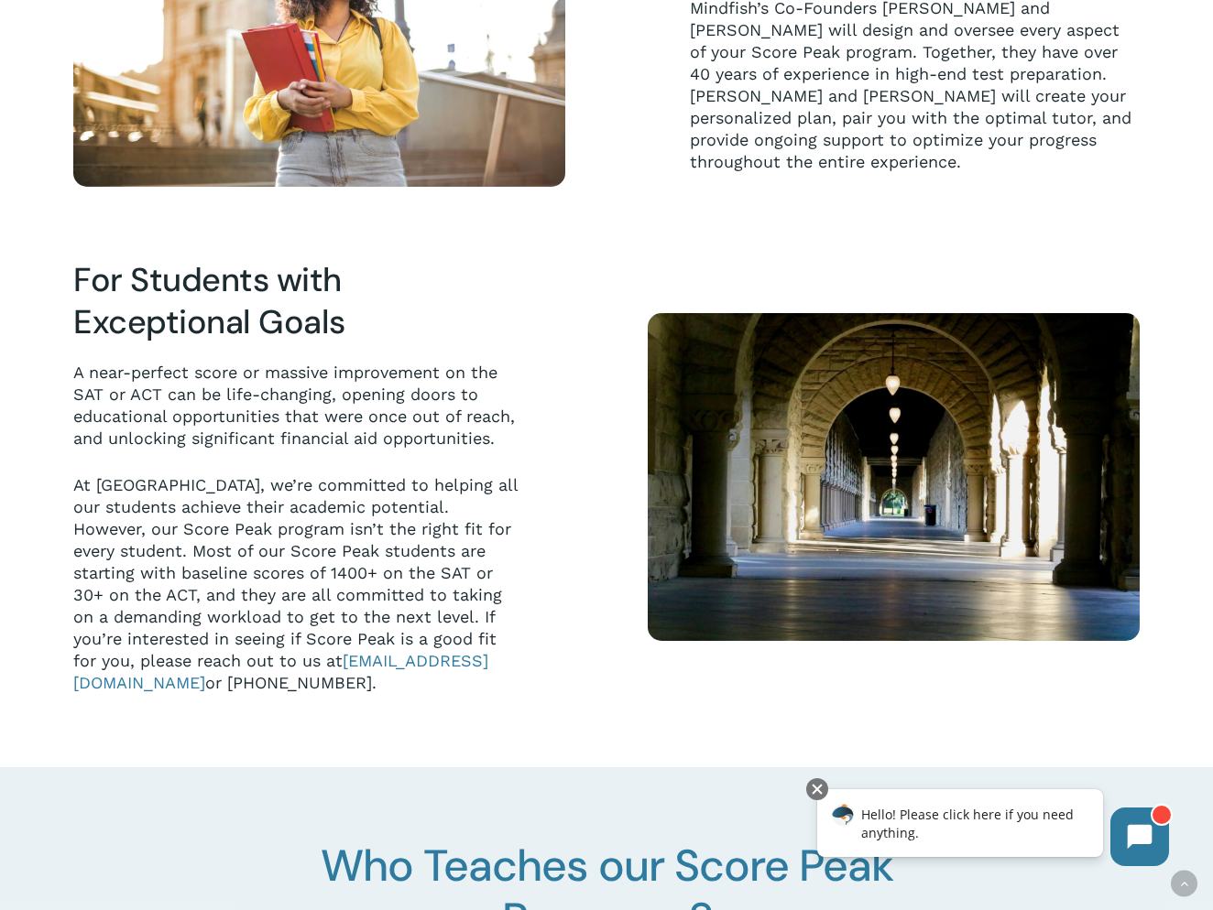
click at [635, 187] on div "Supervised by our Co-Founders From your initial consultation to your official s…" at bounding box center [893, 23] width 574 height 328
